Goal: Find contact information: Find contact information

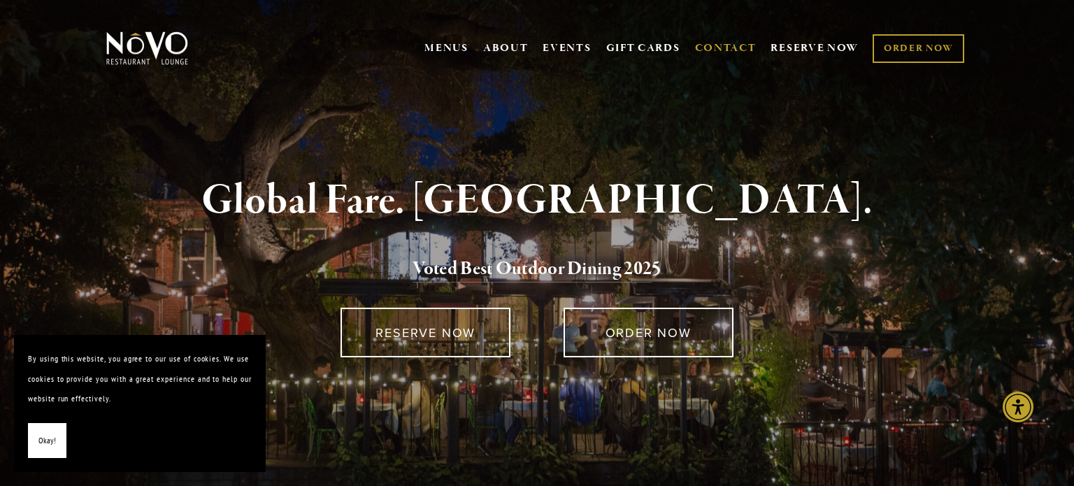
click at [718, 49] on link "CONTACT" at bounding box center [726, 48] width 62 height 27
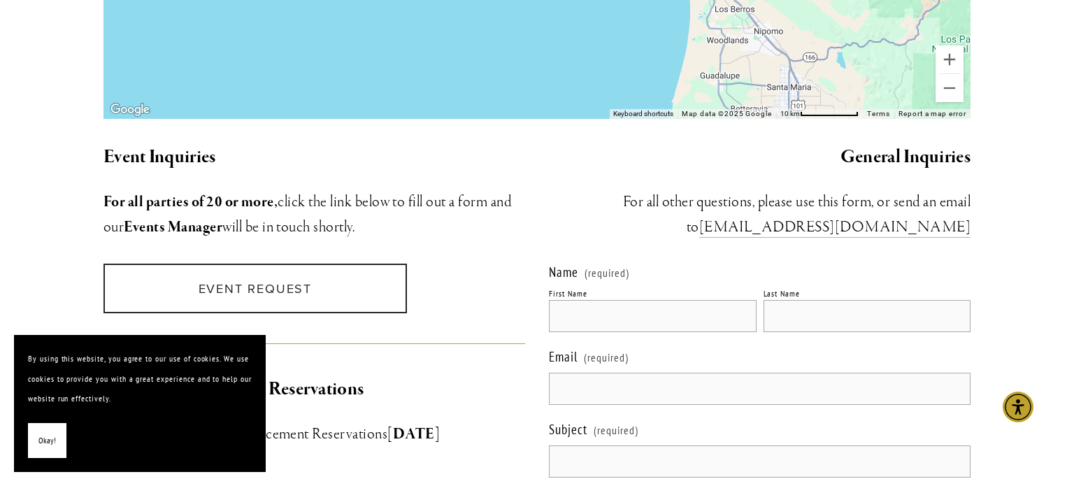
scroll to position [1217, 0]
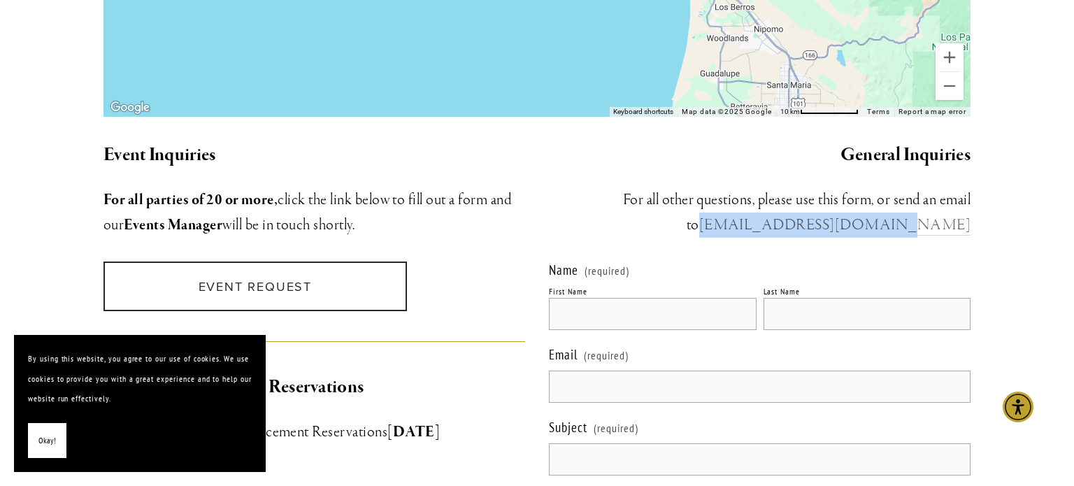
drag, startPoint x: 976, startPoint y: 204, endPoint x: 820, endPoint y: 199, distance: 156.1
click at [820, 199] on div "General Inquiries ​For all other questions, please use this form, or send an em…" at bounding box center [759, 189] width 445 height 121
click at [486, 187] on h3 "For all parties of 20 or more, click the link below to fill out a form and our …" at bounding box center [315, 212] width 422 height 50
drag, startPoint x: 816, startPoint y: 204, endPoint x: 968, endPoint y: 198, distance: 151.9
click at [968, 198] on h3 "​For all other questions, please use this form, or send an email to [EMAIL_ADDR…" at bounding box center [760, 212] width 422 height 50
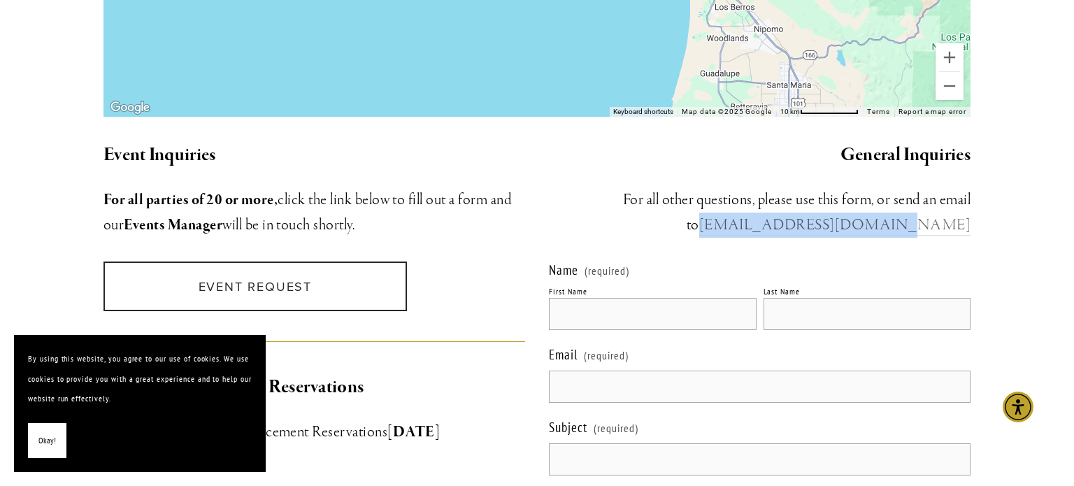
copy link "[EMAIL_ADDRESS][DOMAIN_NAME]"
